Goal: Register for event/course

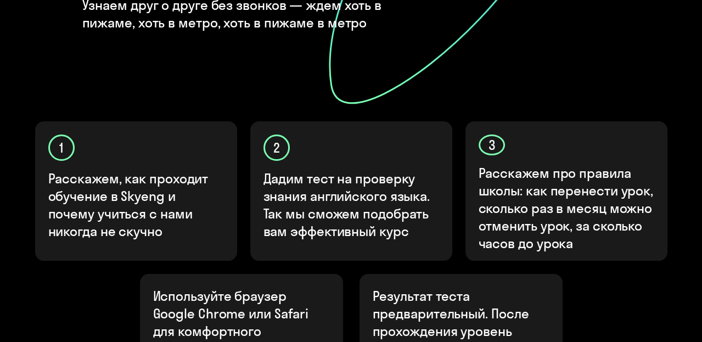
scroll to position [439, 0]
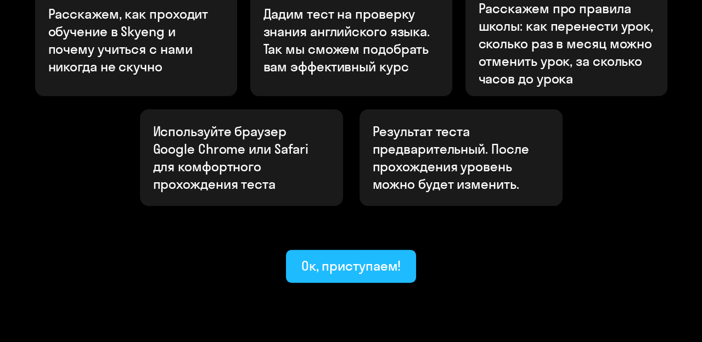
click at [332, 257] on div "Ок, приступаем!" at bounding box center [352, 266] width 100 height 18
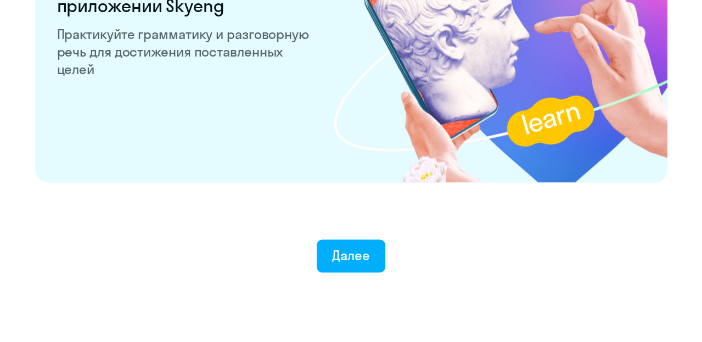
scroll to position [2197, 0]
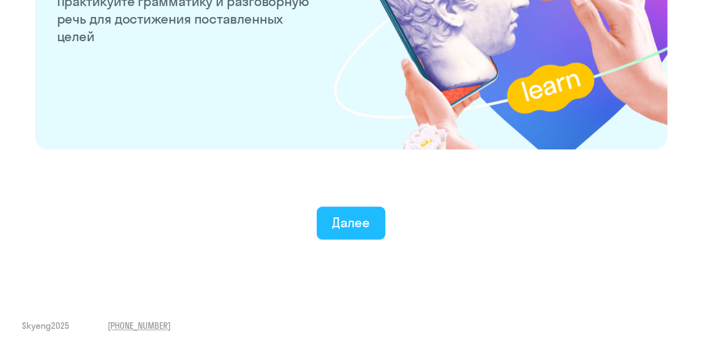
click at [354, 223] on div "Далее" at bounding box center [351, 223] width 38 height 18
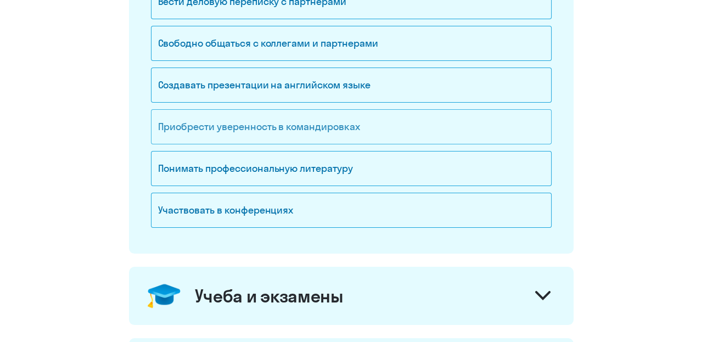
scroll to position [275, 0]
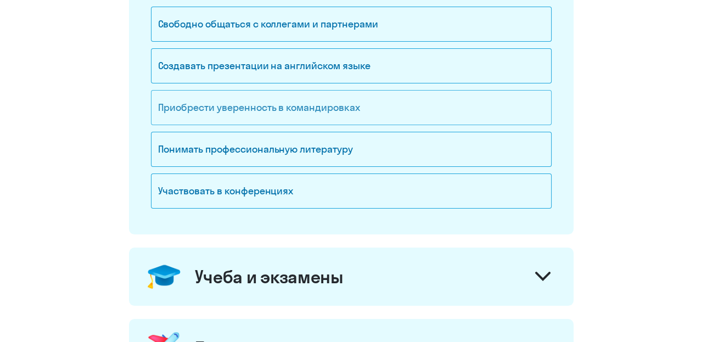
click at [259, 106] on div "Приобрести уверенность в командировках" at bounding box center [351, 107] width 401 height 35
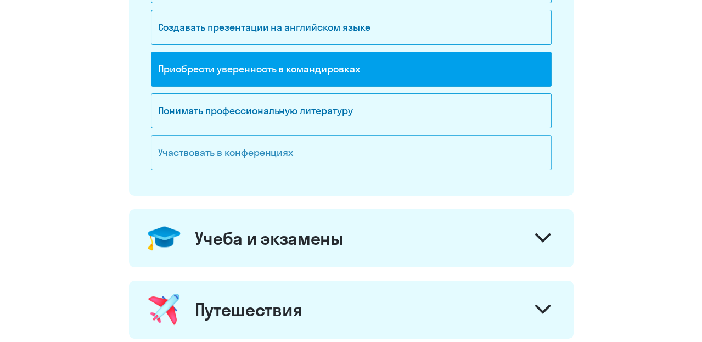
scroll to position [384, 0]
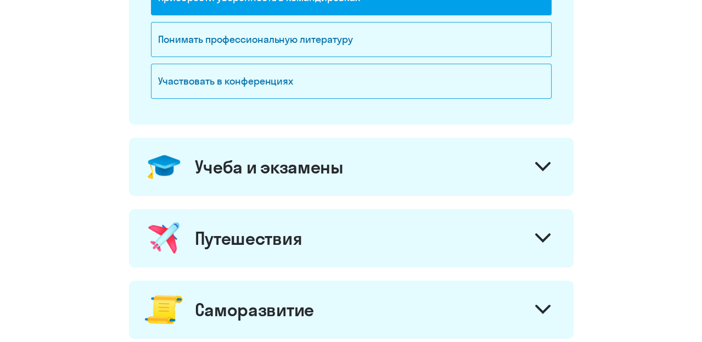
click at [551, 163] on div at bounding box center [543, 168] width 26 height 26
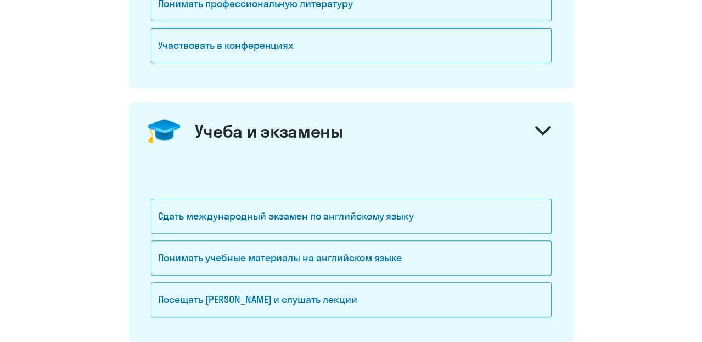
scroll to position [439, 0]
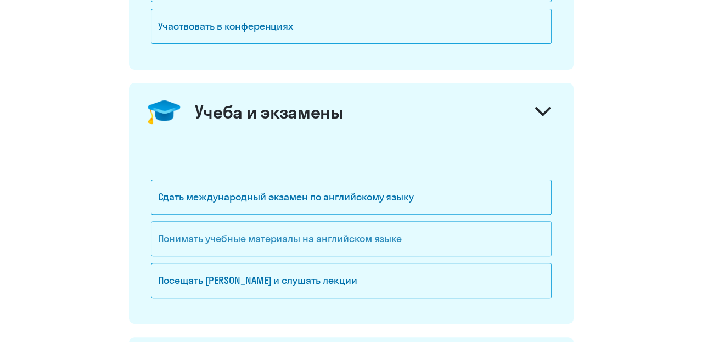
click at [285, 237] on div "Понимать учебные материалы на английском языке" at bounding box center [351, 238] width 401 height 35
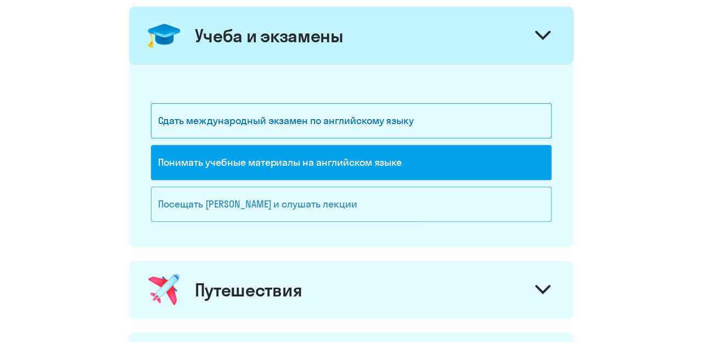
scroll to position [604, 0]
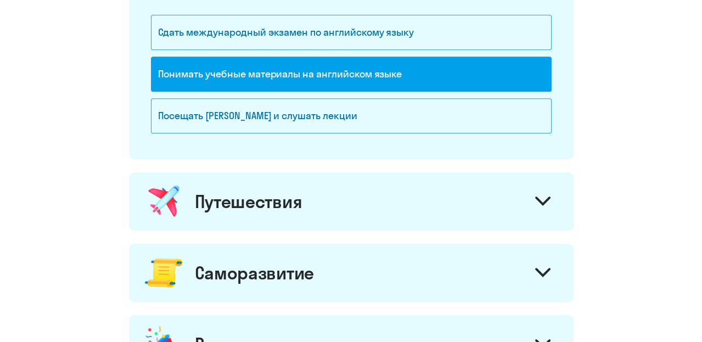
click at [546, 200] on icon at bounding box center [543, 201] width 13 height 7
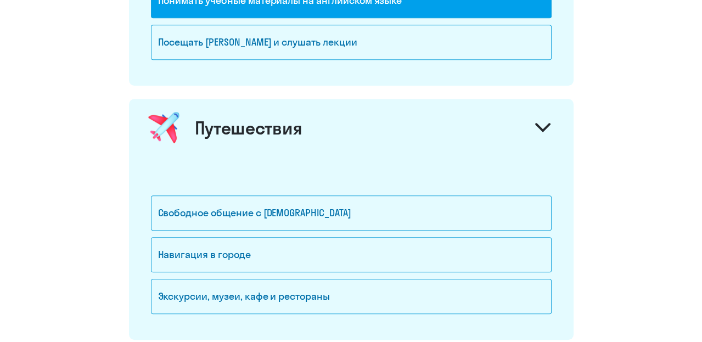
scroll to position [714, 0]
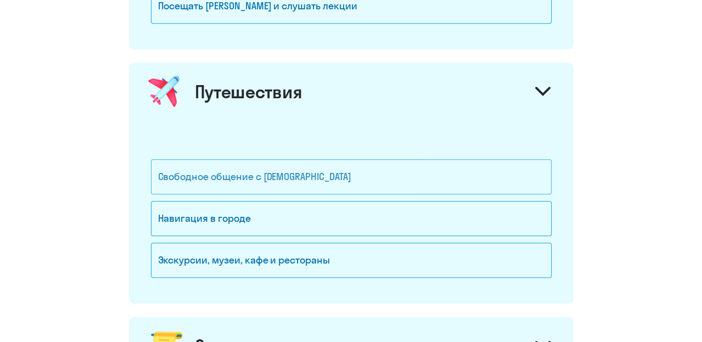
click at [255, 175] on div "Свободное общение с иностранцами" at bounding box center [351, 176] width 401 height 35
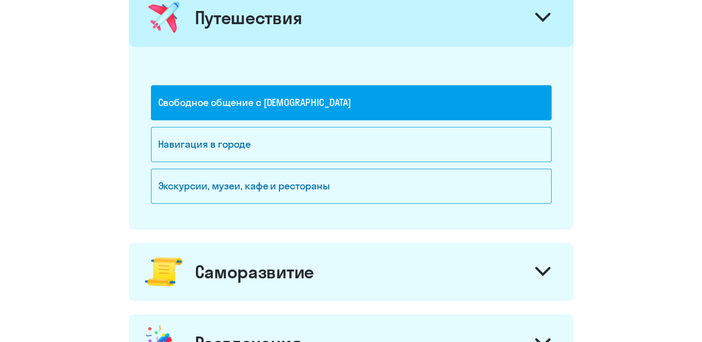
scroll to position [934, 0]
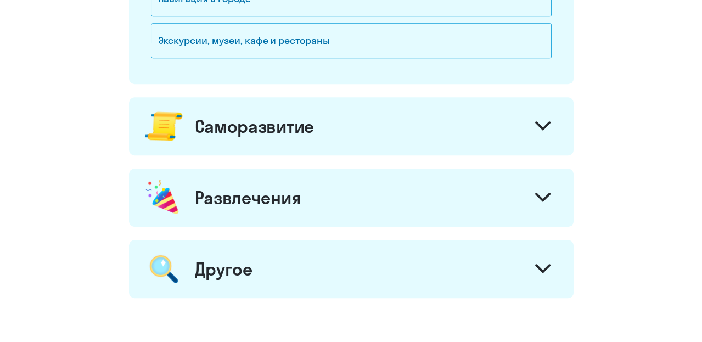
click at [544, 122] on icon at bounding box center [542, 125] width 15 height 9
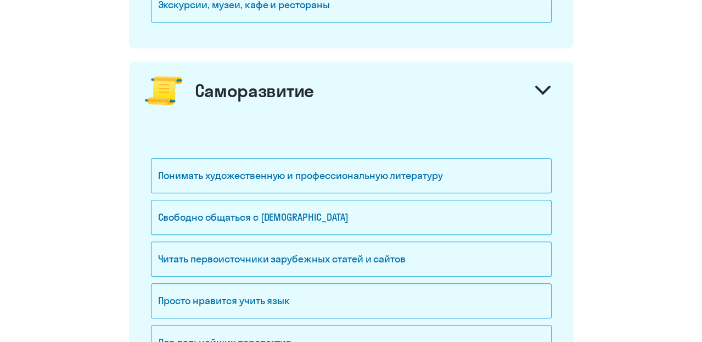
scroll to position [989, 0]
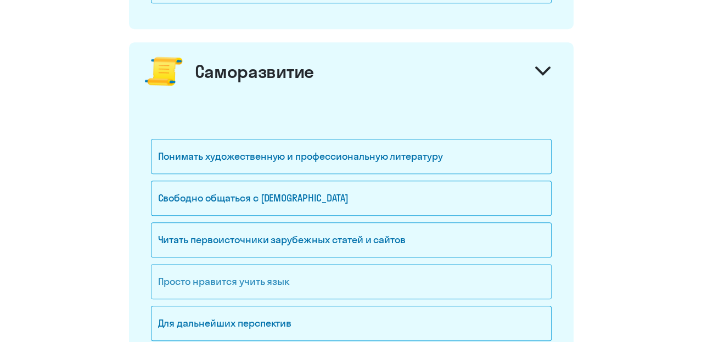
click at [282, 279] on div "Просто нравится учить язык" at bounding box center [351, 281] width 401 height 35
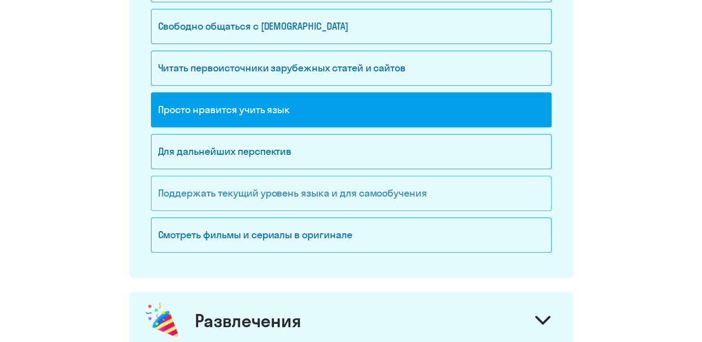
scroll to position [1208, 0]
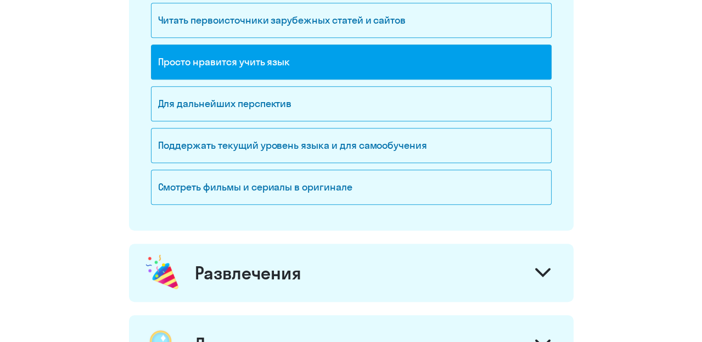
click at [542, 269] on icon at bounding box center [543, 272] width 13 height 7
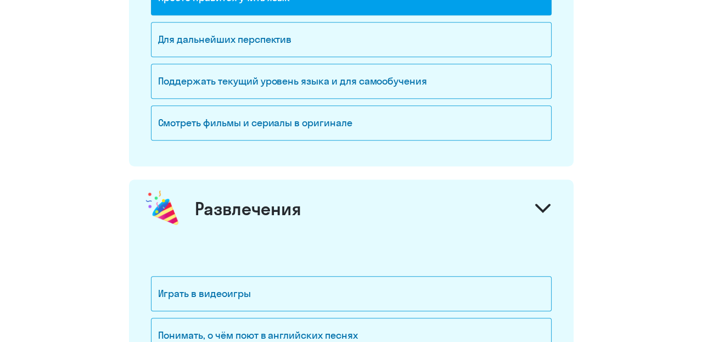
scroll to position [1428, 0]
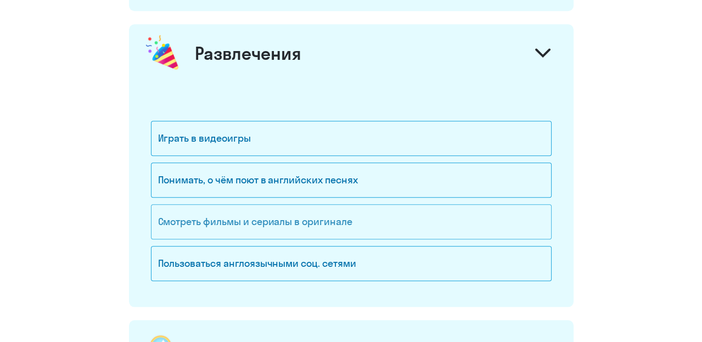
click at [250, 217] on div "Смотреть фильмы и сериалы в оригинале" at bounding box center [351, 221] width 401 height 35
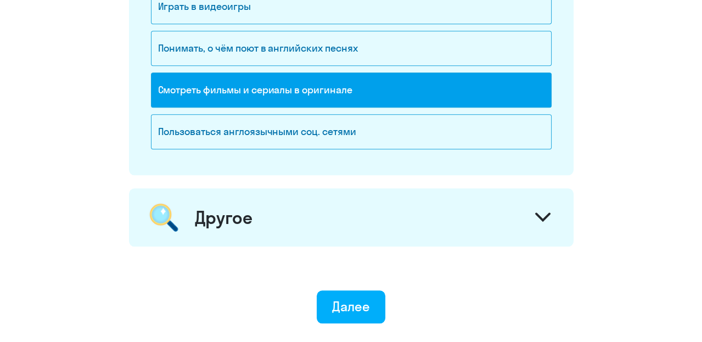
scroll to position [1586, 0]
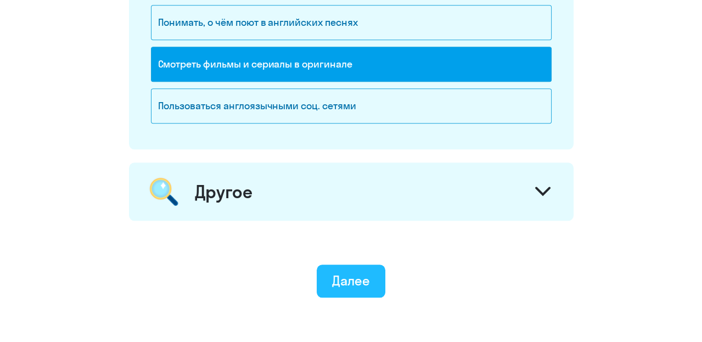
click at [369, 272] on div "Далее" at bounding box center [351, 281] width 38 height 18
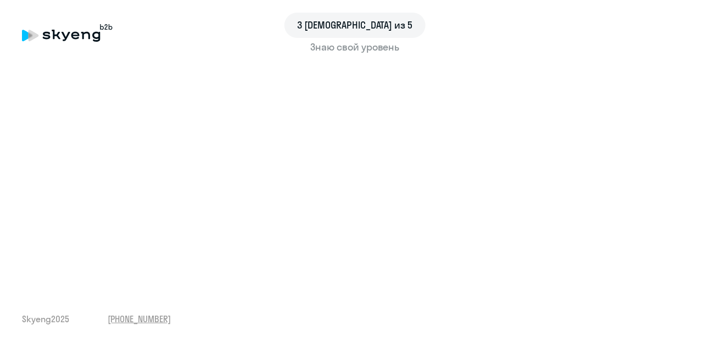
click at [347, 44] on div "Знаю свой уровень" at bounding box center [355, 47] width 666 height 14
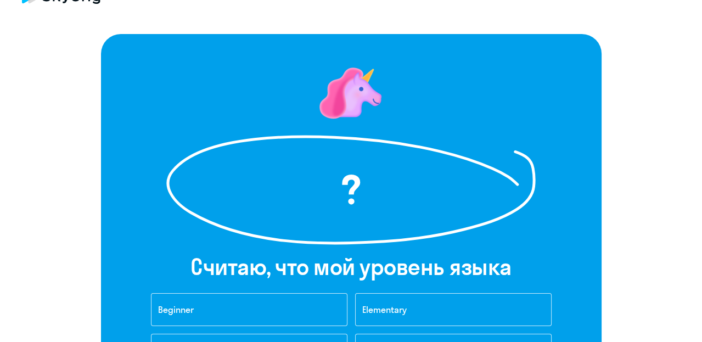
scroll to position [110, 0]
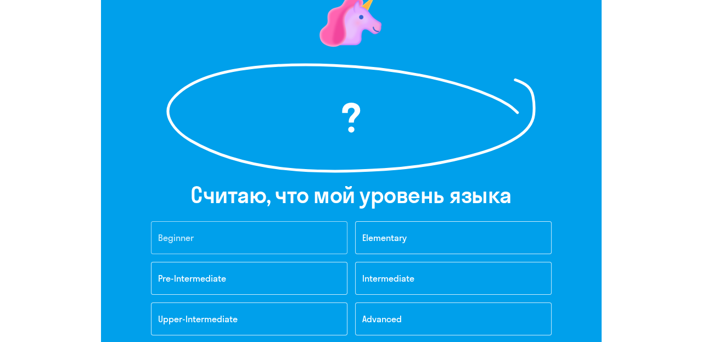
click at [176, 235] on span "Beginner" at bounding box center [176, 237] width 36 height 11
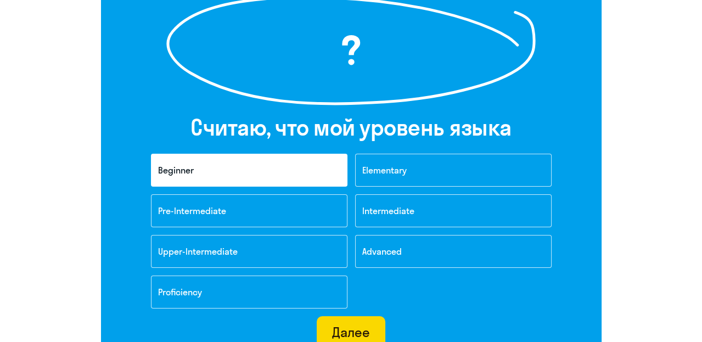
scroll to position [275, 0]
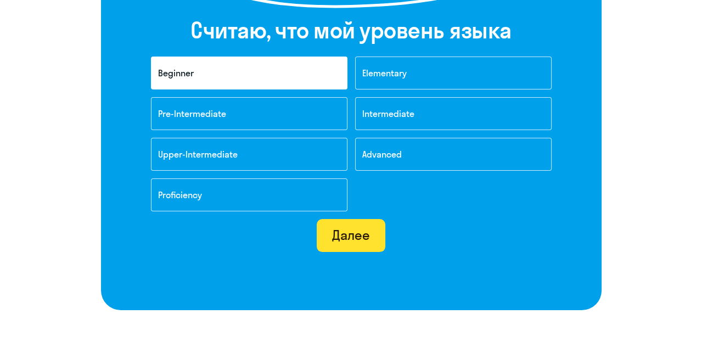
click at [349, 236] on div "Далее" at bounding box center [351, 235] width 38 height 18
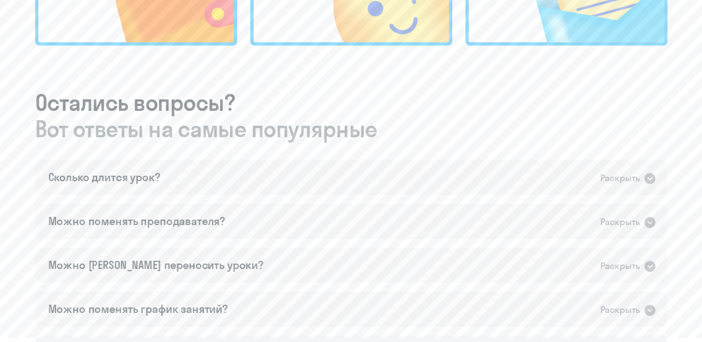
scroll to position [549, 0]
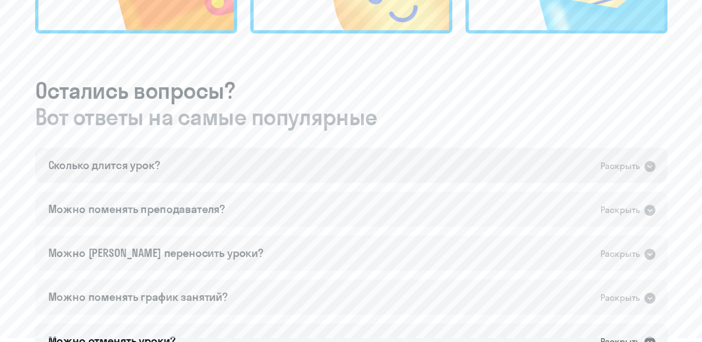
click at [652, 167] on icon at bounding box center [650, 166] width 11 height 11
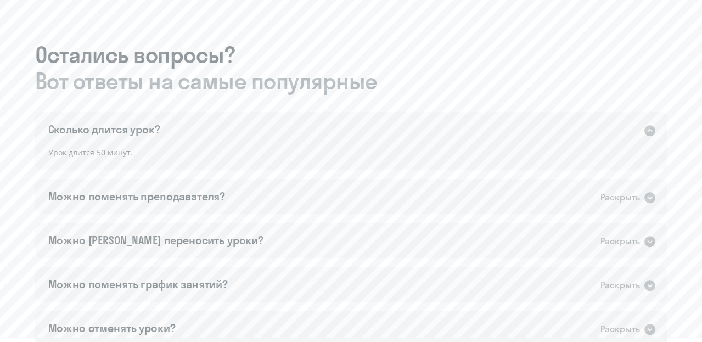
scroll to position [604, 0]
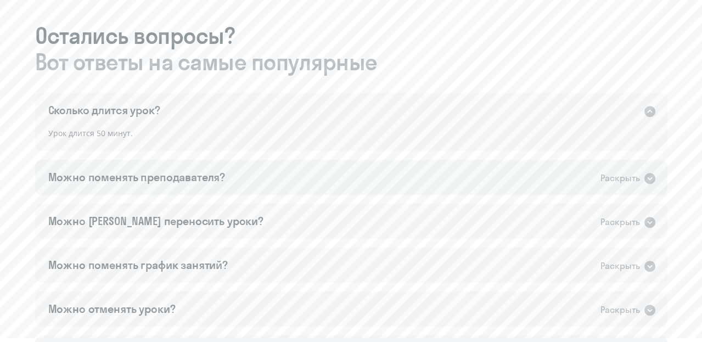
click at [645, 176] on icon at bounding box center [650, 178] width 11 height 11
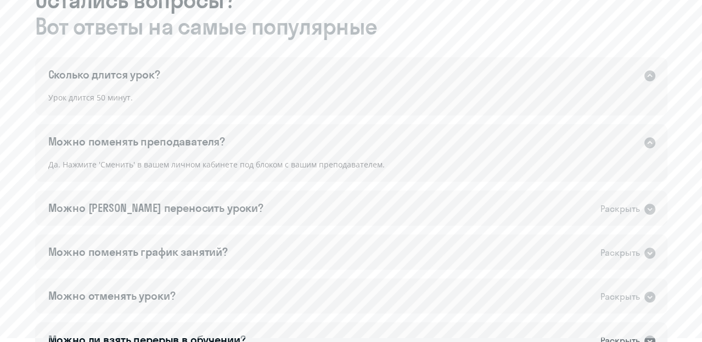
scroll to position [659, 0]
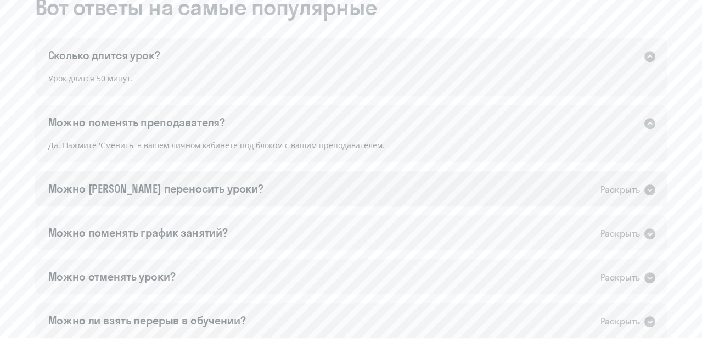
click at [645, 190] on icon at bounding box center [650, 190] width 11 height 11
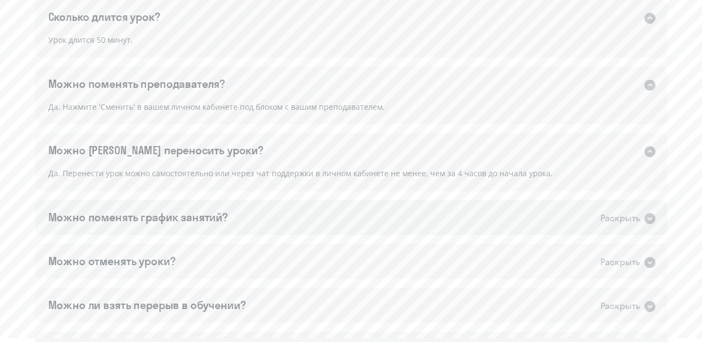
scroll to position [714, 0]
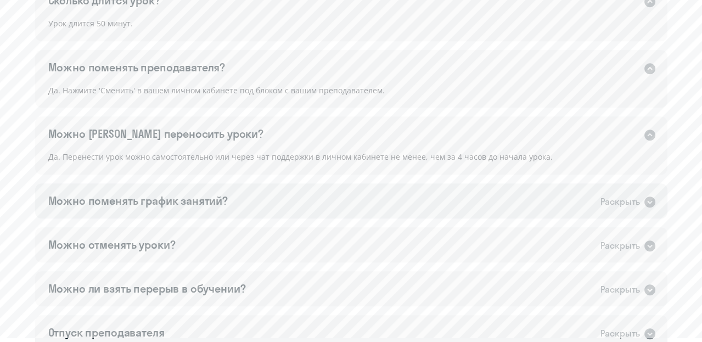
click at [654, 194] on div "Раскрыть" at bounding box center [629, 201] width 56 height 14
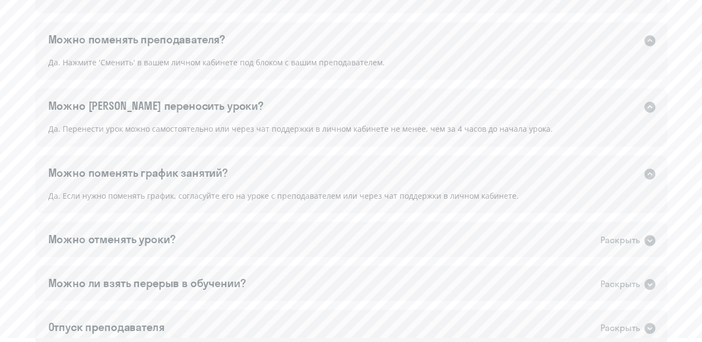
scroll to position [769, 0]
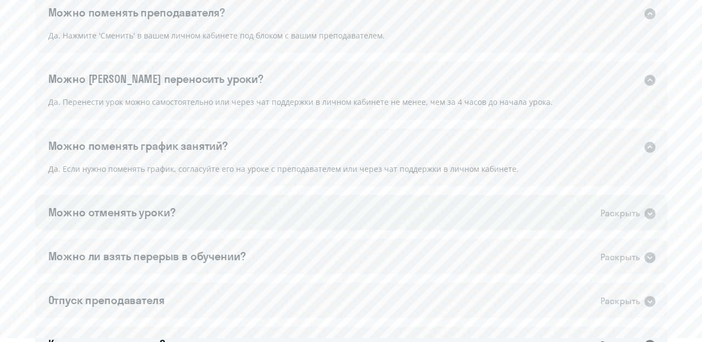
click at [652, 215] on icon at bounding box center [650, 213] width 11 height 11
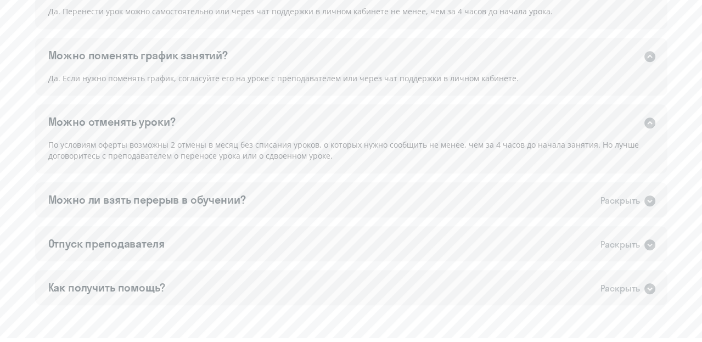
scroll to position [879, 0]
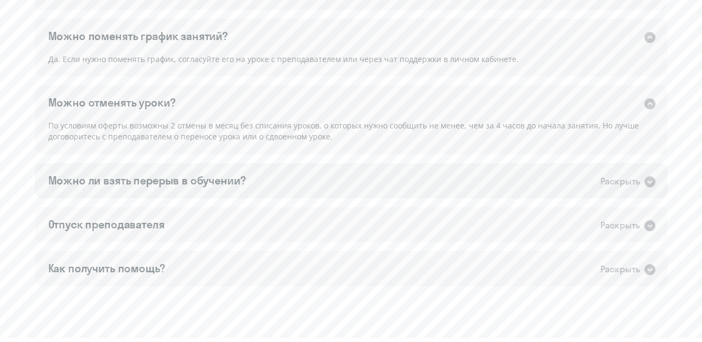
click at [647, 183] on icon at bounding box center [650, 181] width 11 height 11
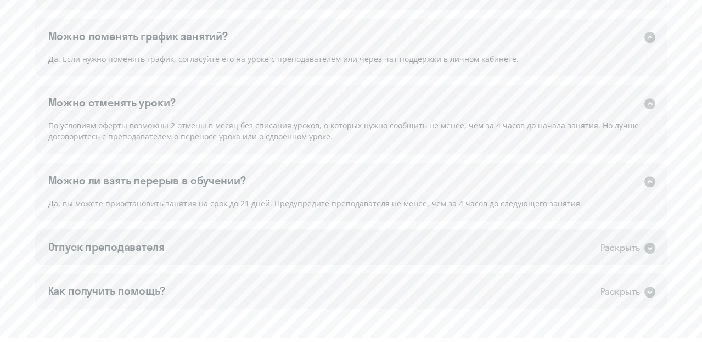
scroll to position [934, 0]
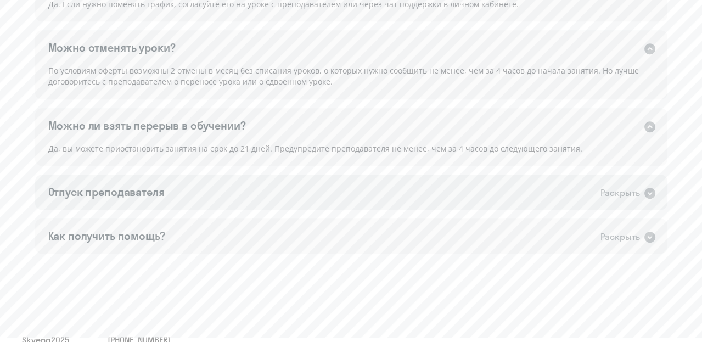
click at [649, 193] on icon at bounding box center [650, 193] width 13 height 13
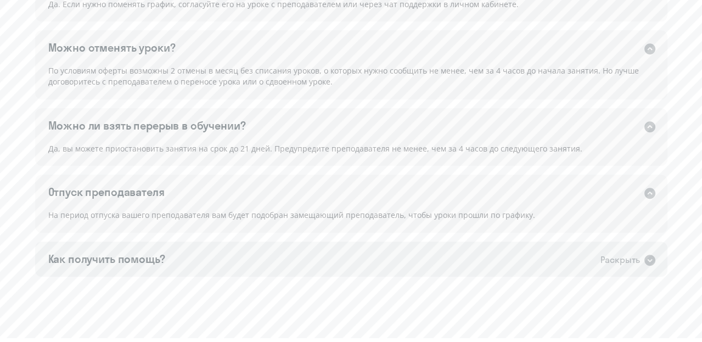
click at [651, 260] on icon at bounding box center [650, 260] width 13 height 13
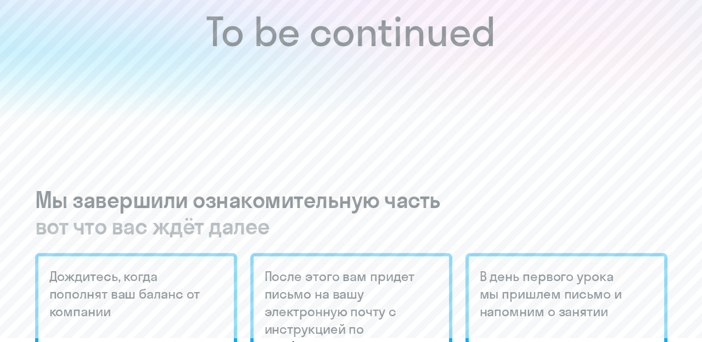
scroll to position [0, 0]
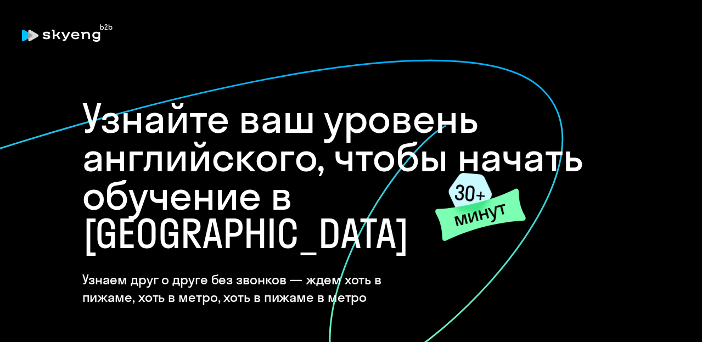
click at [640, 36] on div at bounding box center [351, 32] width 659 height 25
